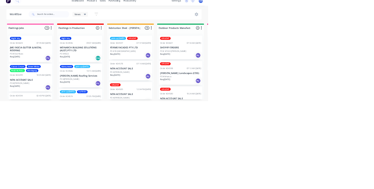
click at [285, 154] on html "dashboard products sales purchasing productivity dashboard products Product Cat…" at bounding box center [187, 77] width 374 height 154
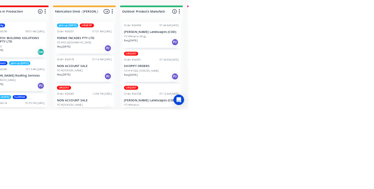
click at [245, 92] on p "FORME FACADES PTY LTD" at bounding box center [235, 93] width 74 height 5
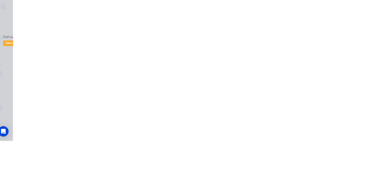
click at [77, 46] on button "Collaborate" at bounding box center [49, 51] width 55 height 15
click at [279, 30] on button "Close" at bounding box center [268, 32] width 21 height 9
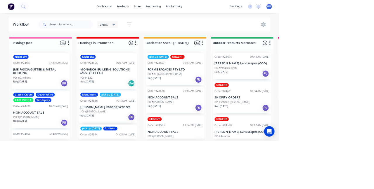
click at [337, 88] on div "Order #24604 07:44 AM 11/08/25 Phillips Landscapes (COD) PO #Amaroo Rings Req. …" at bounding box center [324, 89] width 78 height 35
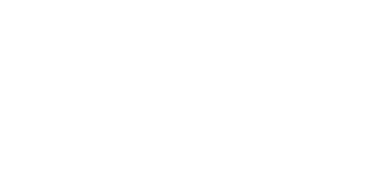
click at [325, 98] on button "Add labels" at bounding box center [311, 100] width 27 height 8
type input "Urg"
click at [373, 29] on div "Order details Collaborate Checklists 0/0 Tracking Linked Orders Timeline Order …" at bounding box center [187, 94] width 374 height 189
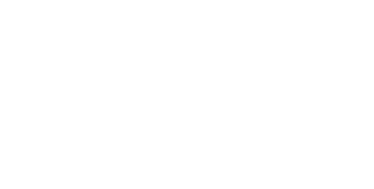
click at [279, 32] on button "Close" at bounding box center [268, 32] width 21 height 9
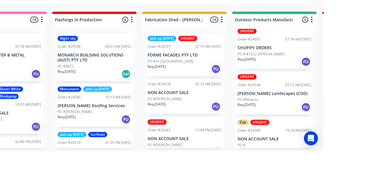
scroll to position [55, 0]
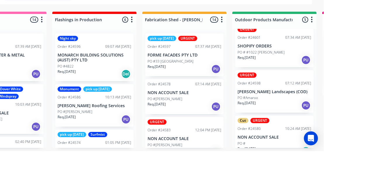
click at [328, 128] on p "[PERSON_NAME] Landscapes (COD)" at bounding box center [325, 130] width 74 height 5
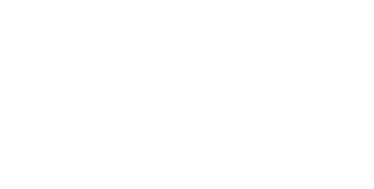
click at [279, 30] on button "Close" at bounding box center [268, 32] width 21 height 9
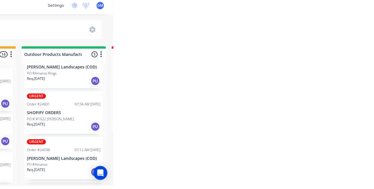
scroll to position [26, 0]
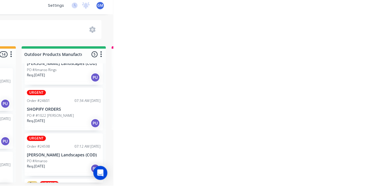
click at [316, 120] on p "PO # #1022 [PERSON_NAME]" at bounding box center [311, 118] width 47 height 5
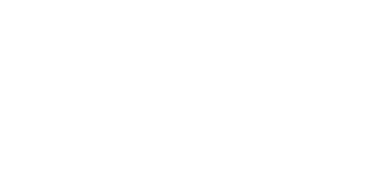
click at [279, 29] on button "Close" at bounding box center [268, 32] width 21 height 9
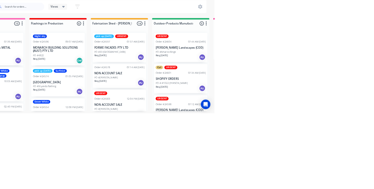
click at [329, 95] on p "[PERSON_NAME] Landscapes (COD)" at bounding box center [325, 93] width 74 height 5
